Goal: Task Accomplishment & Management: Use online tool/utility

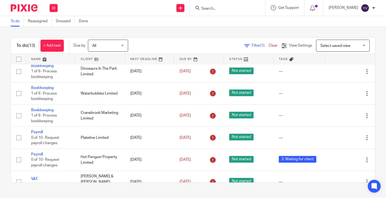
scroll to position [68, 0]
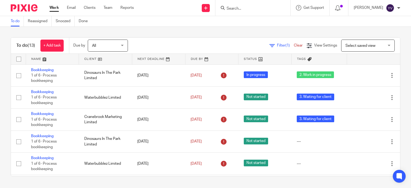
scroll to position [175, 0]
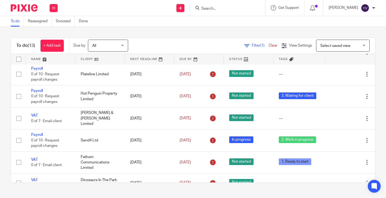
scroll to position [175, 0]
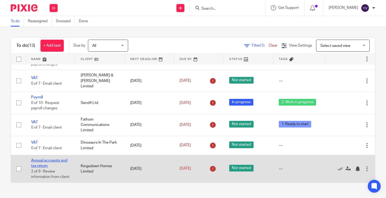
click at [41, 159] on link "Annual accounts and tax return" at bounding box center [49, 163] width 36 height 9
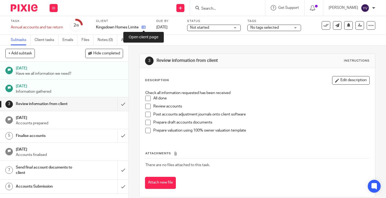
click at [144, 26] on icon at bounding box center [143, 27] width 4 height 4
